Goal: Information Seeking & Learning: Learn about a topic

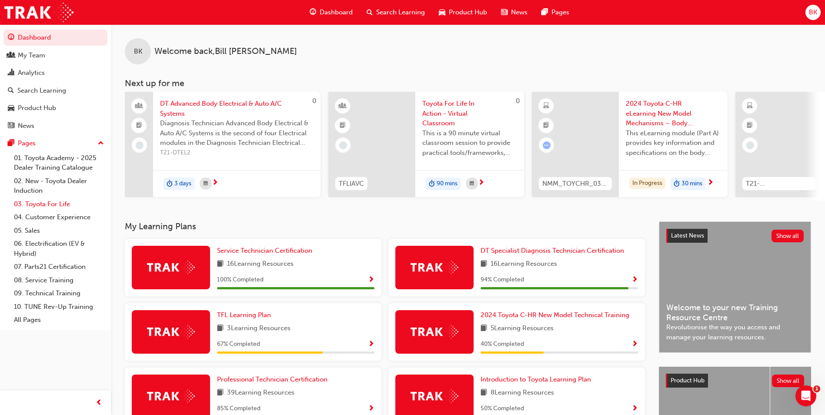
click at [35, 204] on link "03. Toyota For Life" at bounding box center [58, 203] width 97 height 13
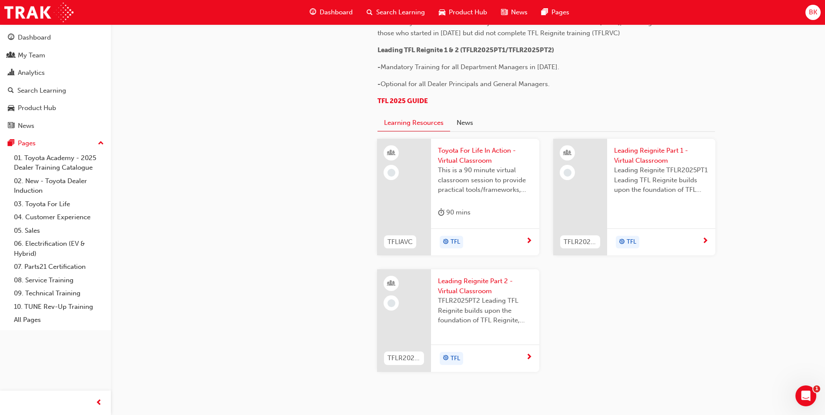
scroll to position [507, 0]
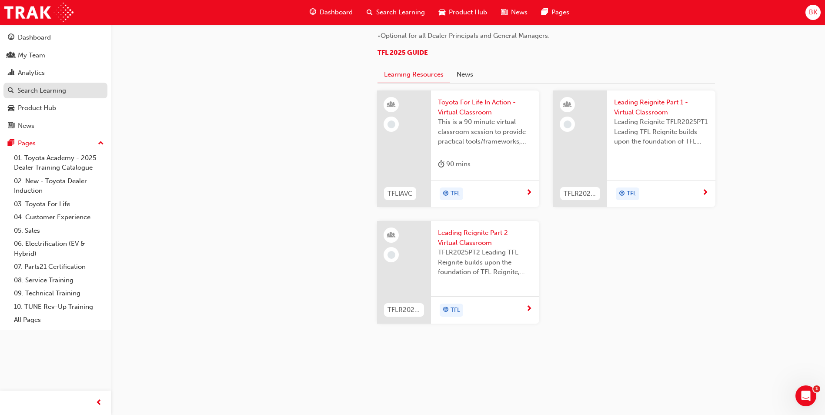
click at [36, 87] on div "Search Learning" at bounding box center [41, 91] width 49 height 10
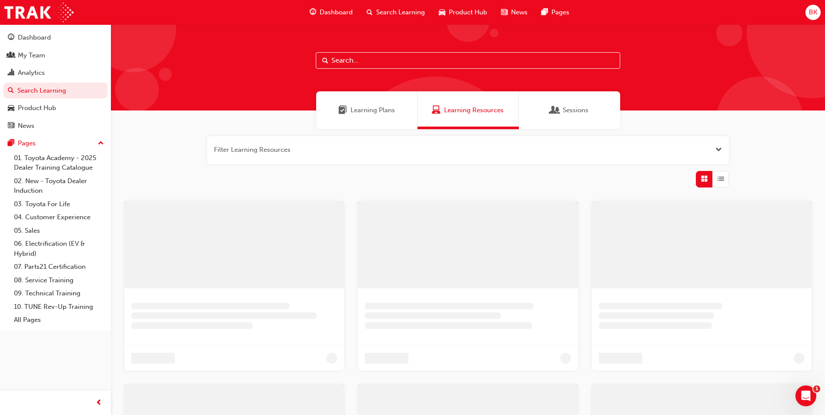
click at [374, 58] on input "text" at bounding box center [468, 60] width 304 height 17
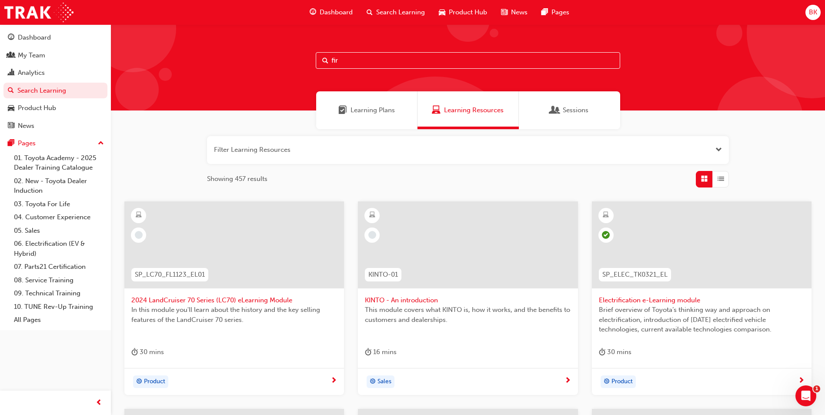
type input "fir"
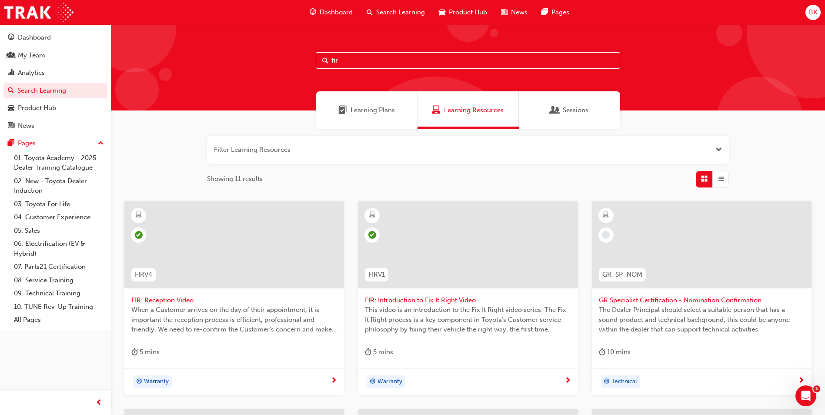
click at [364, 110] on span "Learning Plans" at bounding box center [373, 110] width 44 height 10
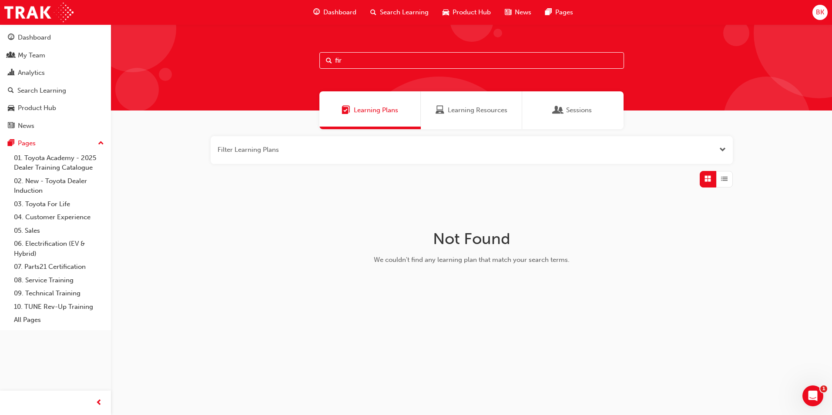
click at [464, 107] on span "Learning Resources" at bounding box center [478, 110] width 60 height 10
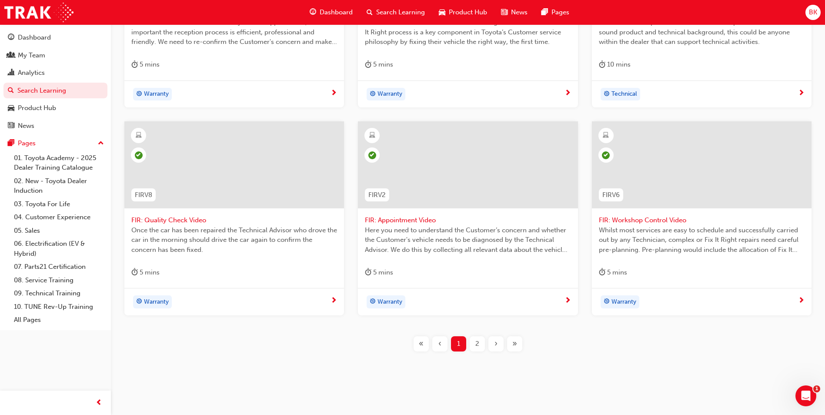
scroll to position [294, 0]
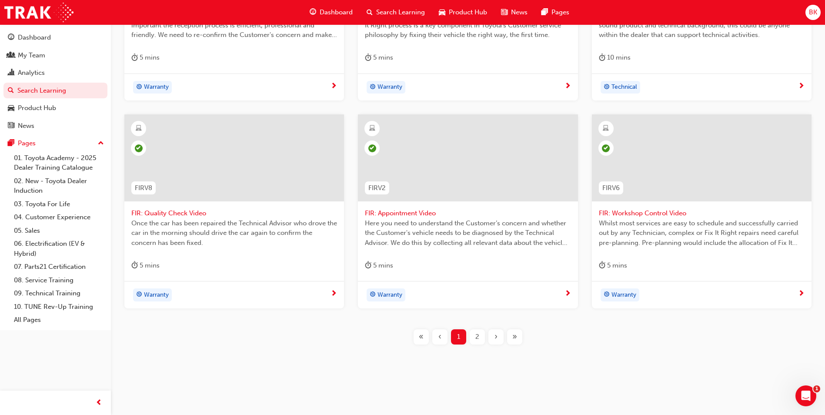
click at [477, 334] on span "2" at bounding box center [477, 337] width 4 height 10
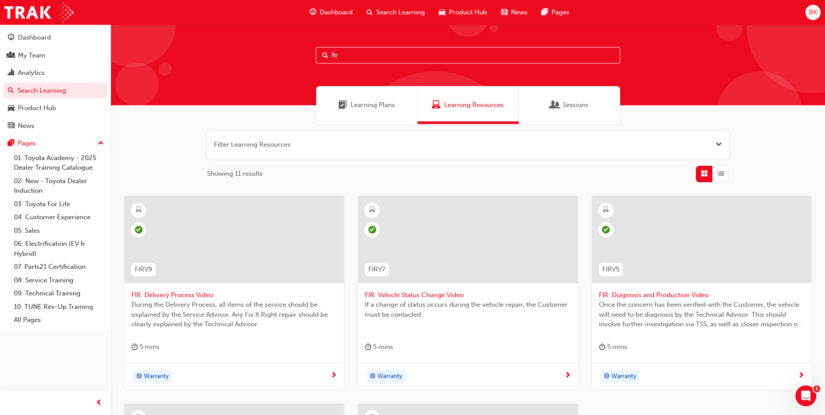
scroll to position [4, 0]
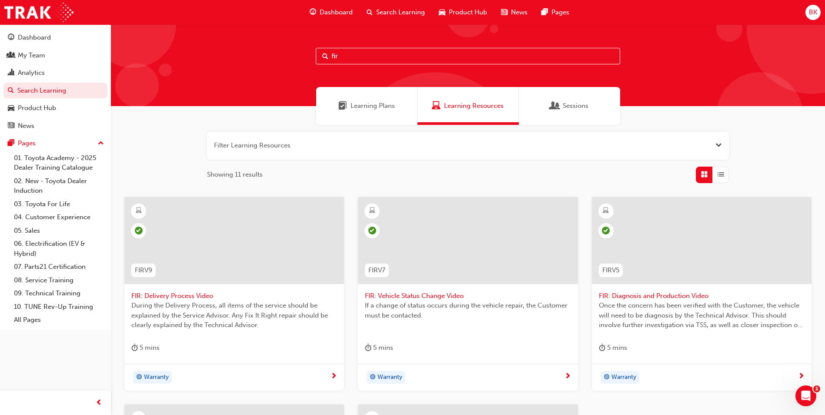
click at [400, 13] on span "Search Learning" at bounding box center [400, 12] width 49 height 10
click at [403, 11] on span "Search Learning" at bounding box center [400, 12] width 49 height 10
click at [44, 215] on link "04. Customer Experience" at bounding box center [58, 216] width 97 height 13
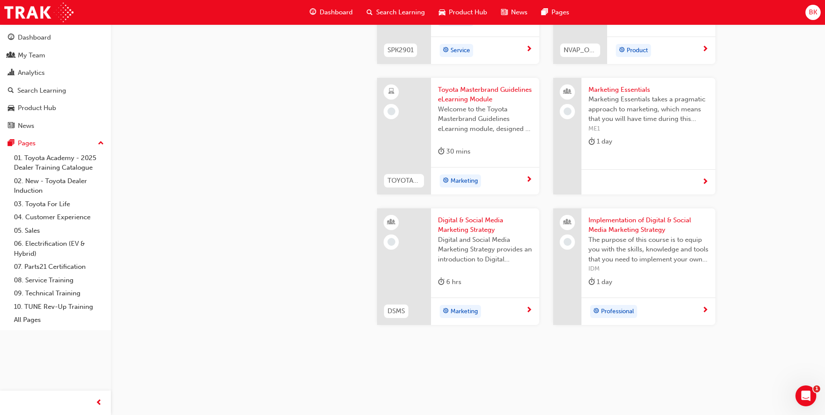
scroll to position [1653, 0]
click at [54, 181] on link "02. New - Toyota Dealer Induction" at bounding box center [58, 185] width 97 height 23
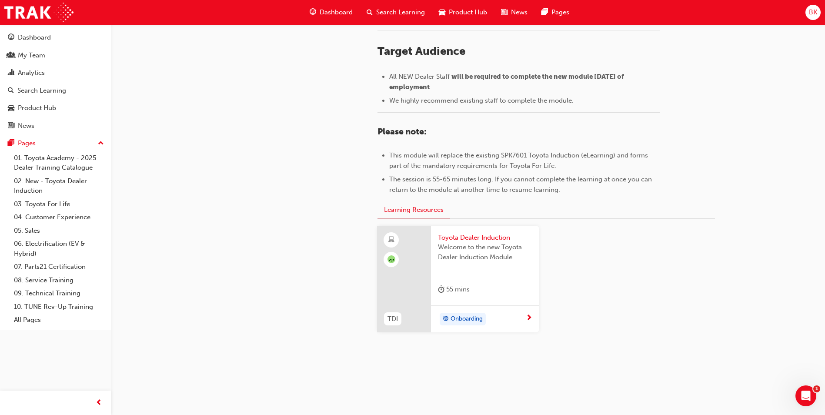
scroll to position [364, 0]
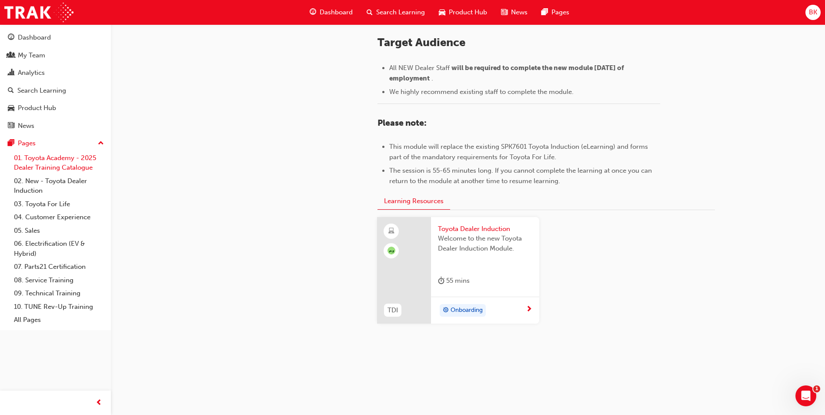
click at [60, 165] on link "01. Toyota Academy - 2025 Dealer Training Catalogue" at bounding box center [58, 162] width 97 height 23
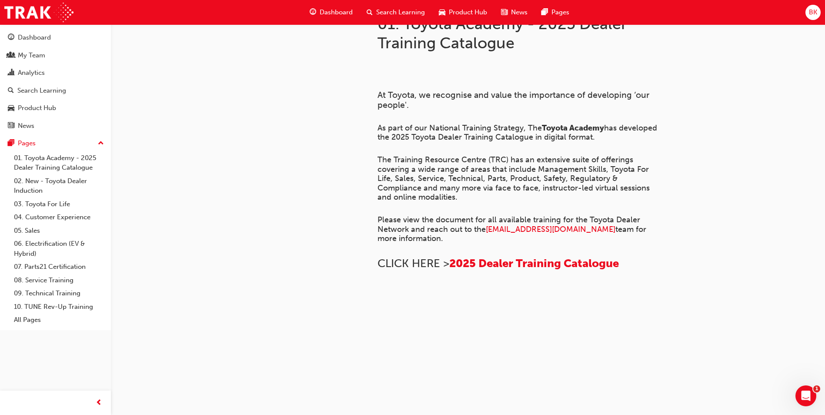
scroll to position [576, 0]
click at [30, 126] on div "News" at bounding box center [26, 126] width 17 height 10
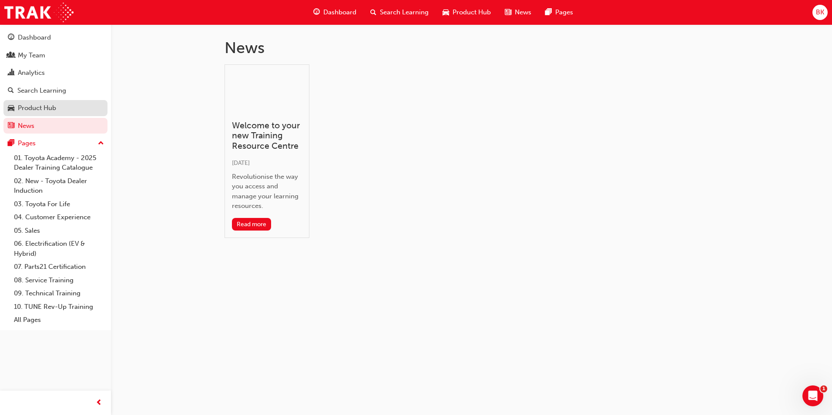
click at [40, 104] on div "Product Hub" at bounding box center [37, 108] width 38 height 10
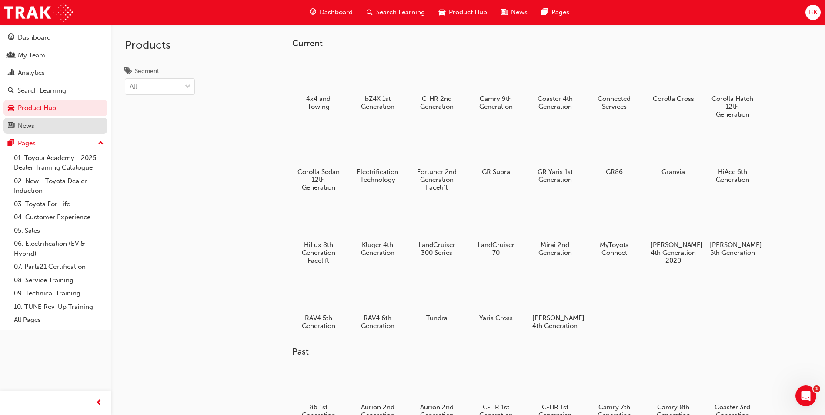
click at [26, 123] on div "News" at bounding box center [26, 126] width 17 height 10
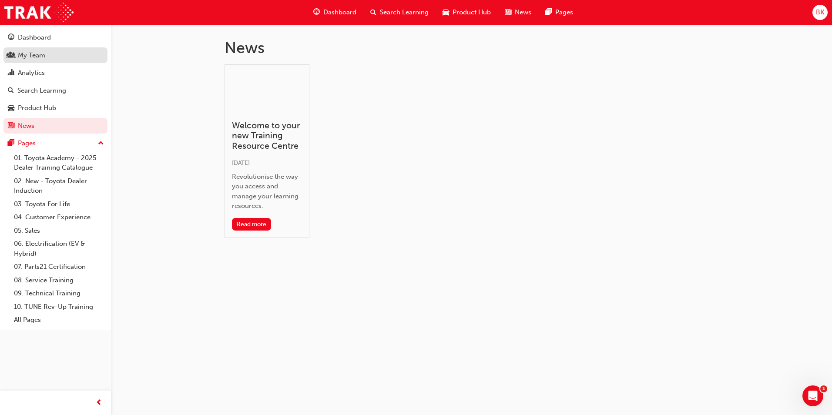
click at [35, 57] on div "My Team" at bounding box center [31, 55] width 27 height 10
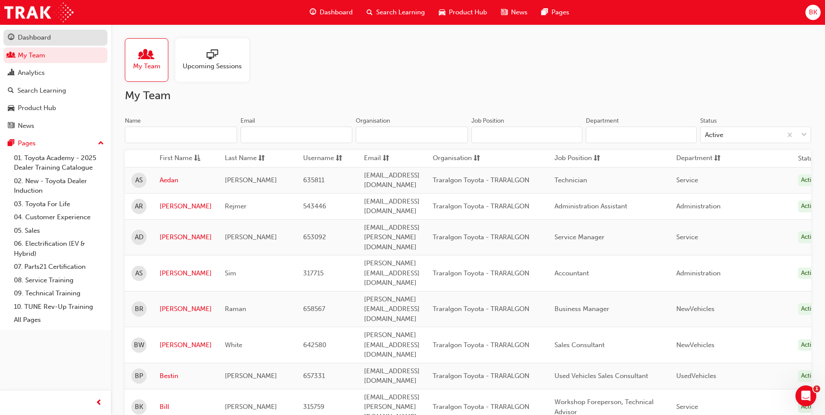
click at [41, 39] on div "Dashboard" at bounding box center [34, 38] width 33 height 10
